Goal: Information Seeking & Learning: Find specific fact

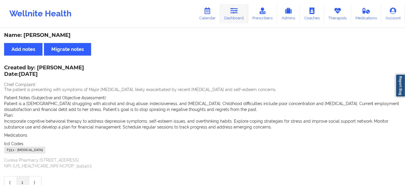
drag, startPoint x: 0, startPoint y: 0, endPoint x: 231, endPoint y: 18, distance: 231.6
click at [233, 16] on link "Dashboard" at bounding box center [234, 13] width 28 height 19
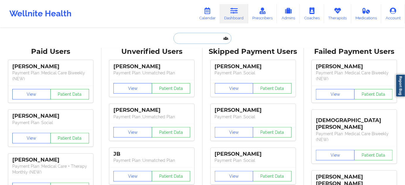
click at [198, 42] on input "text" at bounding box center [203, 38] width 58 height 11
paste input "[EMAIL_ADDRESS][DOMAIN_NAME]"
type input "[EMAIL_ADDRESS][DOMAIN_NAME]"
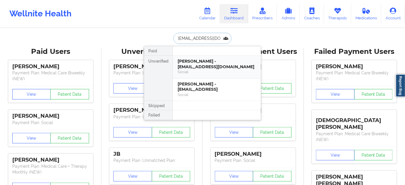
scroll to position [0, 1]
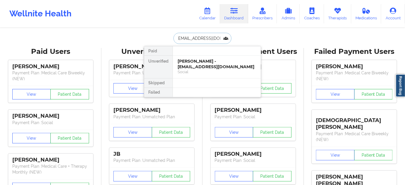
click at [194, 66] on div "[PERSON_NAME] - [EMAIL_ADDRESS][DOMAIN_NAME]" at bounding box center [217, 64] width 79 height 11
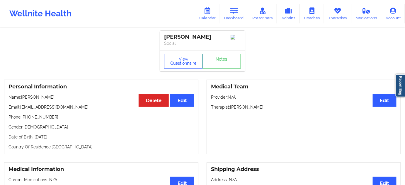
click at [194, 66] on button "View Questionnaire" at bounding box center [183, 61] width 39 height 15
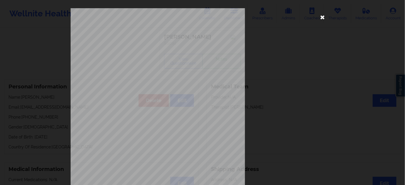
click at [320, 18] on icon at bounding box center [322, 16] width 9 height 9
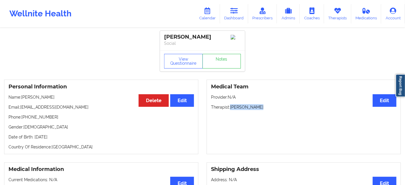
drag, startPoint x: 231, startPoint y: 108, endPoint x: 270, endPoint y: 110, distance: 39.0
click at [270, 110] on p "Therapist: [PERSON_NAME]" at bounding box center [304, 107] width 186 height 6
copy p "[PERSON_NAME]"
drag, startPoint x: 219, startPoint y: 37, endPoint x: 158, endPoint y: 38, distance: 61.0
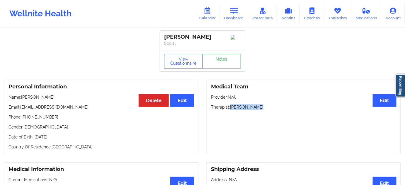
copy div "[PERSON_NAME]"
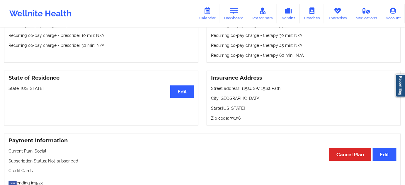
scroll to position [213, 0]
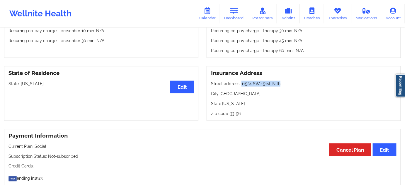
drag, startPoint x: 240, startPoint y: 86, endPoint x: 283, endPoint y: 84, distance: 42.9
click at [283, 84] on p "Street address: [STREET_ADDRESS]" at bounding box center [304, 84] width 186 height 6
copy p "11524 SW 151st Path"
click at [230, 95] on p "City: [GEOGRAPHIC_DATA]" at bounding box center [304, 94] width 186 height 6
click at [230, 96] on p "City: [GEOGRAPHIC_DATA]" at bounding box center [304, 94] width 186 height 6
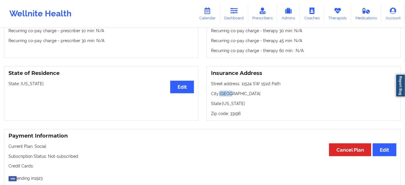
copy p "[GEOGRAPHIC_DATA]"
click at [236, 117] on p "Zip code: 33196" at bounding box center [304, 114] width 186 height 6
copy p "33196"
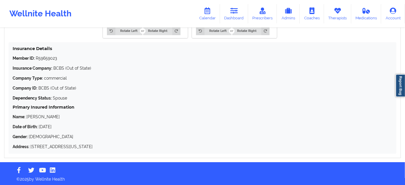
scroll to position [568, 0]
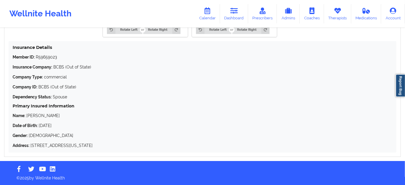
click at [53, 57] on p "Member ID: R59659023" at bounding box center [203, 57] width 380 height 6
copy p "R59659023"
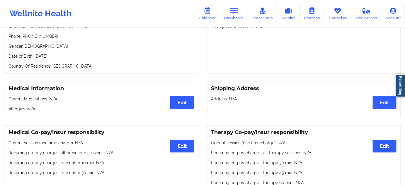
scroll to position [0, 0]
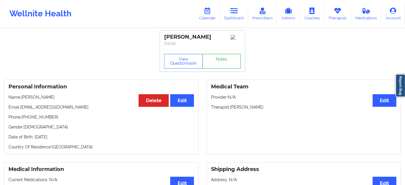
click at [210, 63] on link "Notes" at bounding box center [222, 61] width 39 height 15
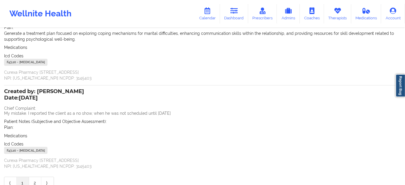
scroll to position [89, 0]
drag, startPoint x: 16, startPoint y: 61, endPoint x: 7, endPoint y: 62, distance: 9.1
click at [7, 62] on div "F43.20 - [MEDICAL_DATA]" at bounding box center [25, 61] width 43 height 7
copy div "F43.20"
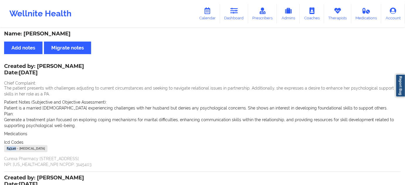
scroll to position [0, 0]
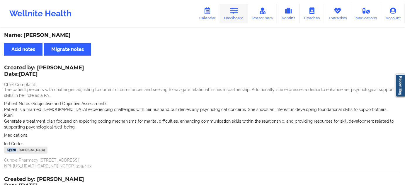
drag, startPoint x: 208, startPoint y: 13, endPoint x: 228, endPoint y: 15, distance: 20.4
click at [208, 13] on icon at bounding box center [208, 11] width 8 height 6
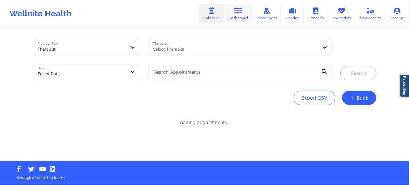
click at [233, 15] on link "Dashboard" at bounding box center [238, 13] width 28 height 19
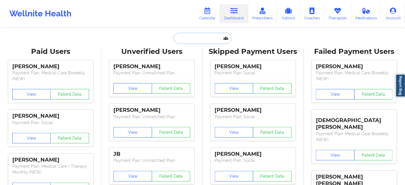
click at [198, 33] on input "text" at bounding box center [203, 38] width 58 height 11
type input "s"
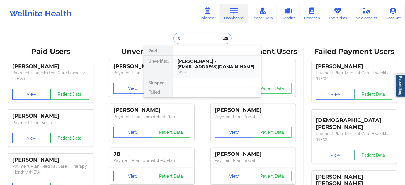
click at [198, 63] on div "[PERSON_NAME] - [EMAIL_ADDRESS][DOMAIN_NAME]" at bounding box center [217, 64] width 79 height 11
